Goal: Information Seeking & Learning: Learn about a topic

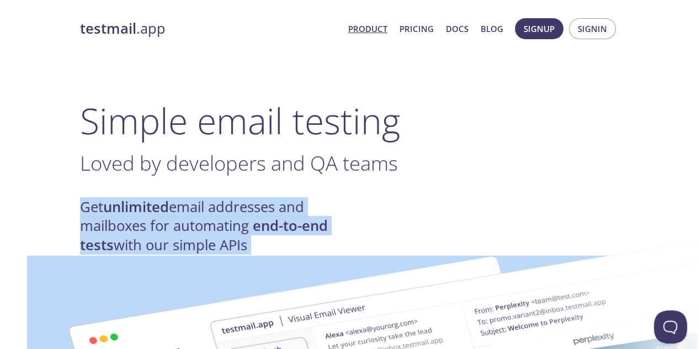
click at [209, 218] on h4 "Get unlimited email addresses and mailboxes for automating end-to-end tests wit…" at bounding box center [214, 226] width 269 height 57
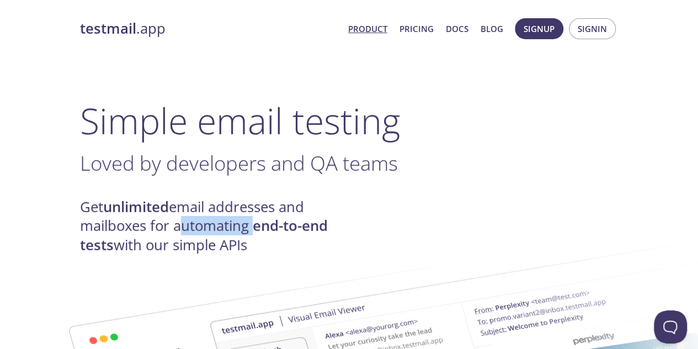
click at [209, 218] on h4 "Get unlimited email addresses and mailboxes for automating end-to-end tests wit…" at bounding box center [214, 226] width 269 height 57
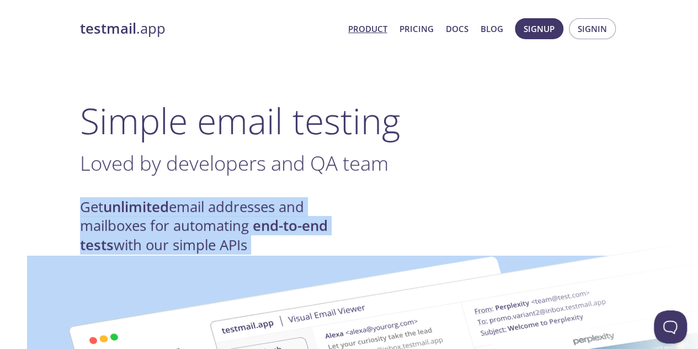
click at [209, 218] on h4 "Get unlimited email addresses and mailboxes for automating end-to-end tests wit…" at bounding box center [214, 226] width 269 height 57
click at [204, 208] on h4 "Get unlimited email addresses and mailboxes for automating end-to-end tests wit…" at bounding box center [214, 226] width 269 height 57
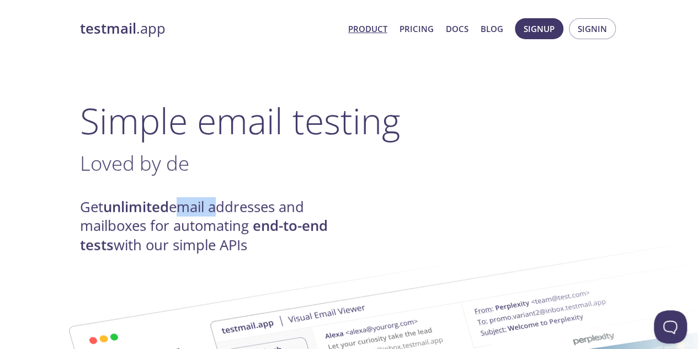
click at [204, 208] on h4 "Get unlimited email addresses and mailboxes for automating end-to-end tests wit…" at bounding box center [214, 226] width 269 height 57
click at [253, 209] on h4 "Get unlimited email addresses and mailboxes for automating end-to-end tests wit…" at bounding box center [214, 226] width 269 height 57
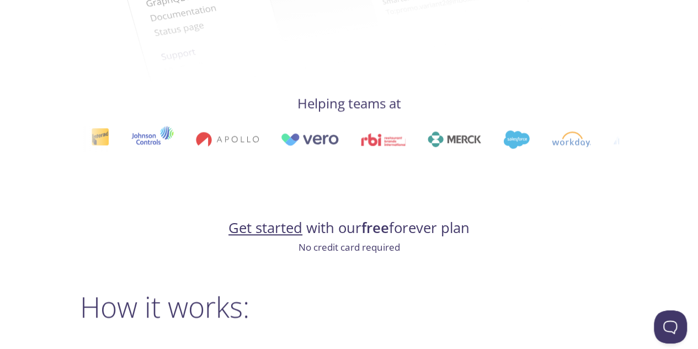
scroll to position [552, 0]
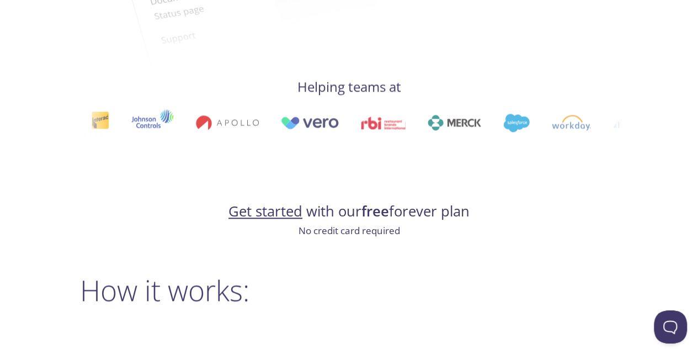
click at [380, 211] on strong "free" at bounding box center [376, 211] width 28 height 19
click at [381, 211] on strong "free" at bounding box center [376, 211] width 28 height 19
click at [375, 211] on strong "free" at bounding box center [376, 211] width 28 height 19
click at [290, 211] on link "Get started" at bounding box center [266, 211] width 74 height 19
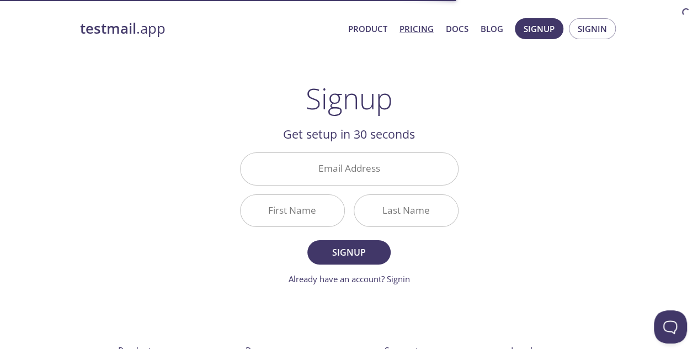
click at [423, 28] on link "Pricing" at bounding box center [417, 29] width 34 height 14
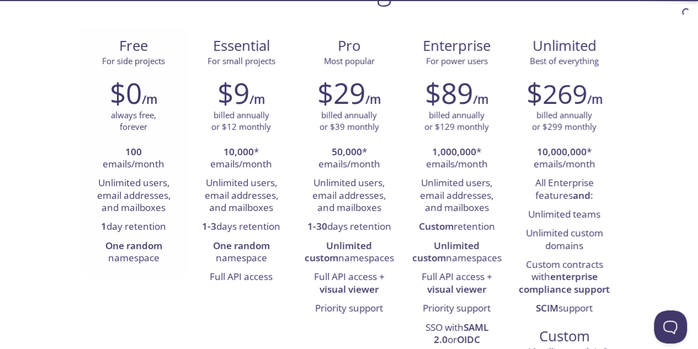
scroll to position [110, 0]
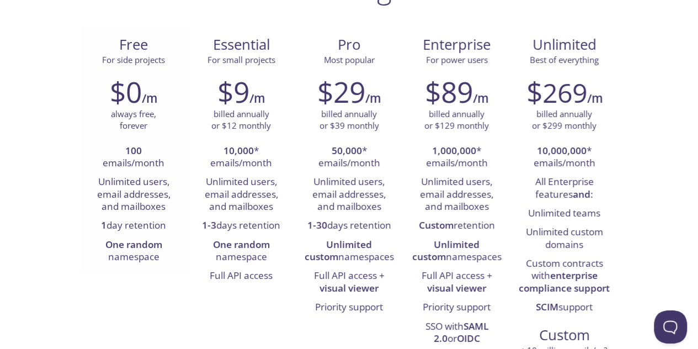
click at [132, 147] on strong "100" at bounding box center [133, 150] width 17 height 13
click at [143, 171] on li "100 emails/month" at bounding box center [133, 157] width 91 height 31
click at [241, 41] on span "Essential" at bounding box center [242, 44] width 90 height 19
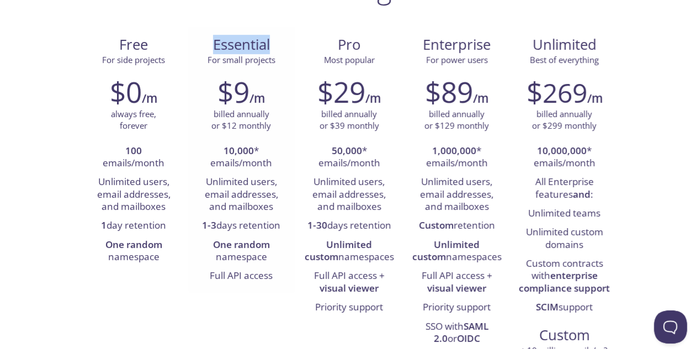
click at [241, 41] on span "Essential" at bounding box center [242, 44] width 90 height 19
click at [240, 56] on span "For small projects" at bounding box center [242, 59] width 68 height 11
click at [252, 58] on span "For small projects" at bounding box center [242, 59] width 68 height 11
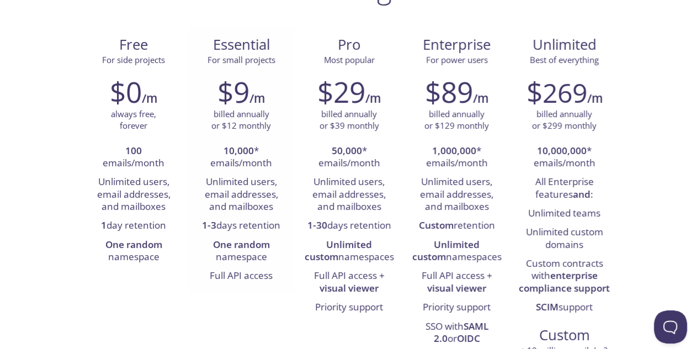
click at [245, 150] on strong "10,000" at bounding box center [239, 150] width 30 height 13
click at [252, 158] on li "10,000 * emails/month" at bounding box center [241, 157] width 91 height 31
click at [261, 228] on li "1-3 days retention" at bounding box center [241, 225] width 91 height 19
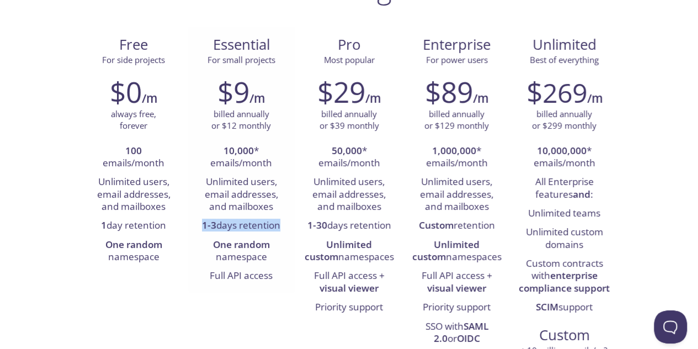
click at [261, 228] on li "1-3 days retention" at bounding box center [241, 225] width 91 height 19
click at [259, 245] on strong "One random" at bounding box center [241, 244] width 57 height 13
click at [258, 245] on strong "One random" at bounding box center [241, 244] width 57 height 13
click at [251, 258] on li "One random namespace" at bounding box center [241, 251] width 91 height 31
click at [253, 276] on li "Full API access" at bounding box center [241, 276] width 91 height 19
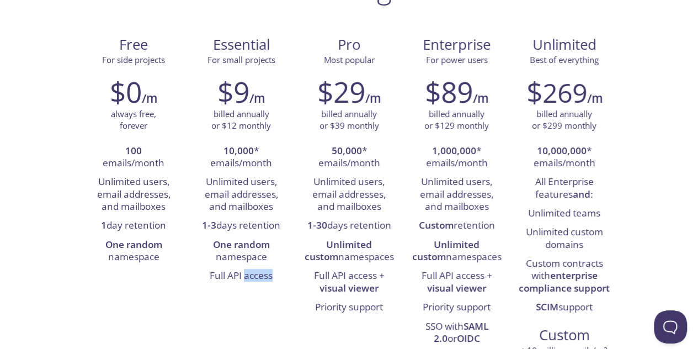
click at [253, 276] on li "Full API access" at bounding box center [241, 276] width 91 height 19
click at [241, 279] on li "Full API access" at bounding box center [241, 276] width 91 height 19
click at [247, 253] on li "One random namespace" at bounding box center [241, 251] width 91 height 31
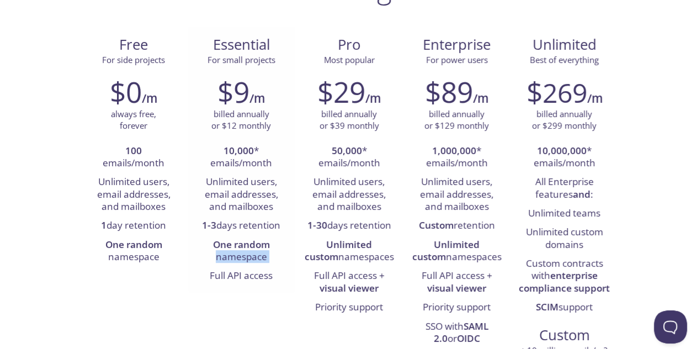
click at [247, 253] on li "One random namespace" at bounding box center [241, 251] width 91 height 31
click at [308, 243] on strong "Unlimited custom" at bounding box center [339, 250] width 68 height 25
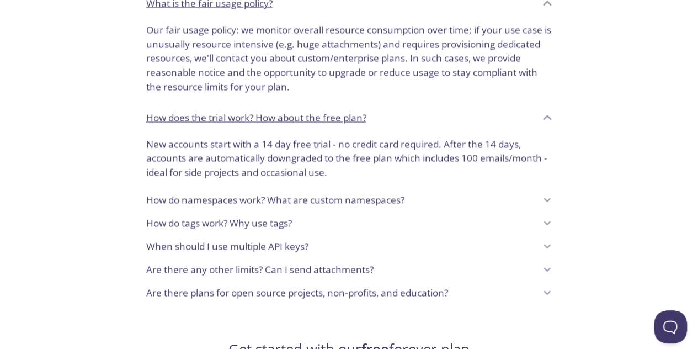
scroll to position [883, 0]
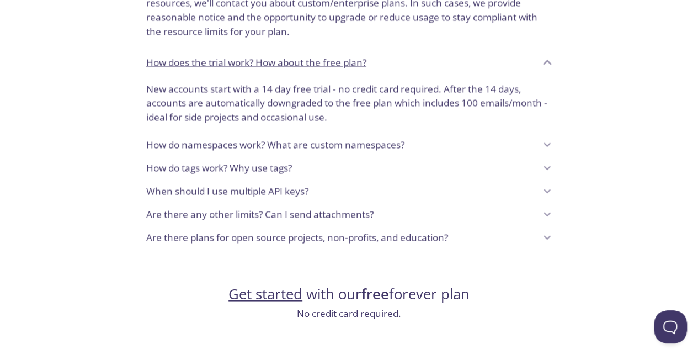
click at [282, 240] on p "Are there plans for open source projects, non-profits, and education?" at bounding box center [297, 237] width 302 height 14
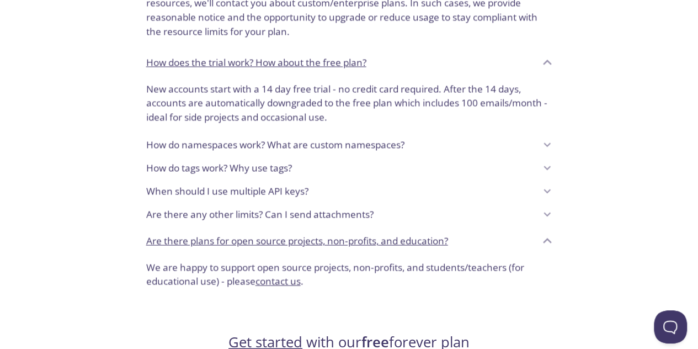
scroll to position [939, 0]
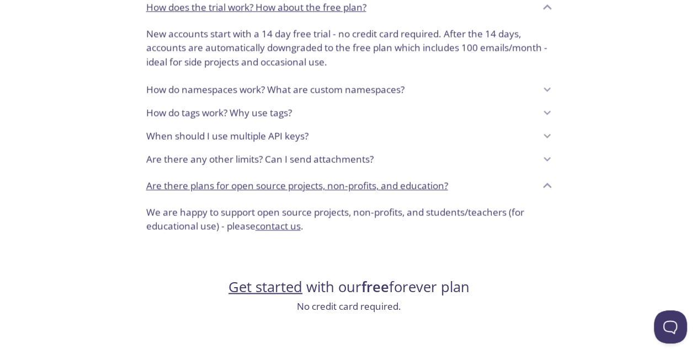
click at [362, 210] on p "We are happy to support open source projects, non-profits, and students/teacher…" at bounding box center [349, 219] width 406 height 28
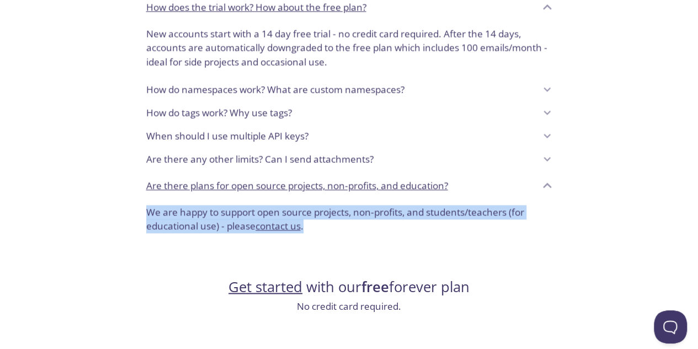
click at [362, 210] on p "We are happy to support open source projects, non-profits, and students/teacher…" at bounding box center [349, 219] width 406 height 28
click at [354, 209] on p "We are happy to support open source projects, non-profits, and students/teacher…" at bounding box center [349, 219] width 406 height 28
drag, startPoint x: 129, startPoint y: 206, endPoint x: 372, endPoint y: 226, distance: 244.3
click at [372, 226] on p "We are happy to support open source projects, non-profits, and students/teacher…" at bounding box center [349, 219] width 406 height 28
